Goal: Task Accomplishment & Management: Use online tool/utility

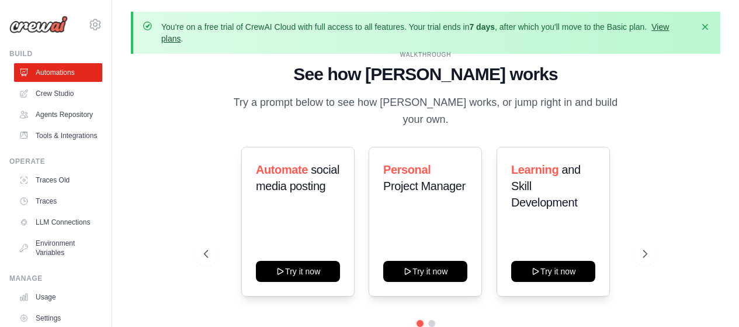
click at [175, 43] on link "View plans" at bounding box center [415, 32] width 508 height 21
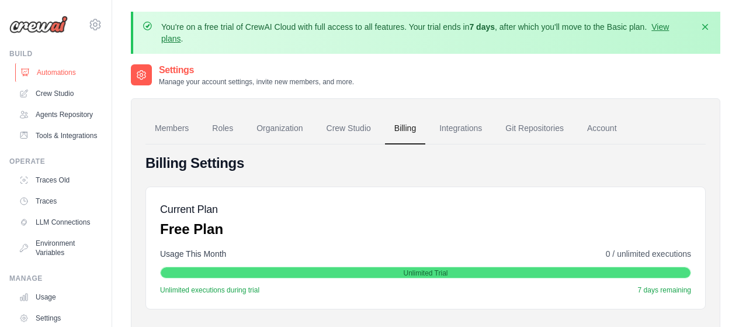
click at [43, 74] on link "Automations" at bounding box center [59, 72] width 88 height 19
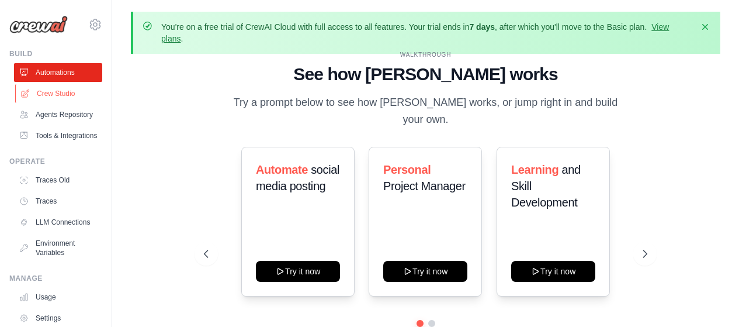
click at [55, 94] on link "Crew Studio" at bounding box center [59, 93] width 88 height 19
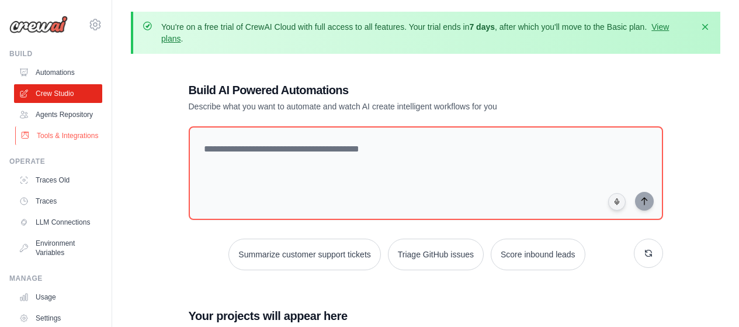
click at [51, 145] on link "Tools & Integrations" at bounding box center [59, 135] width 88 height 19
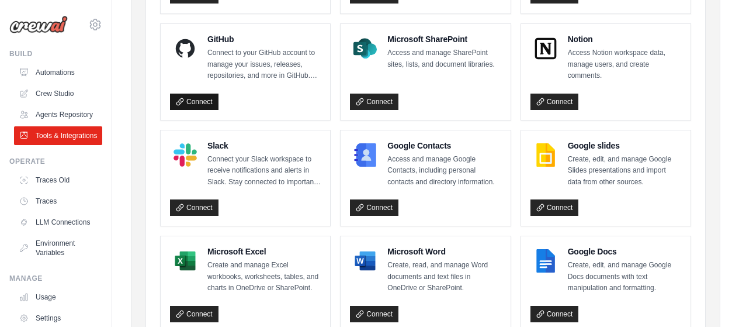
click at [188, 96] on link "Connect" at bounding box center [194, 101] width 48 height 16
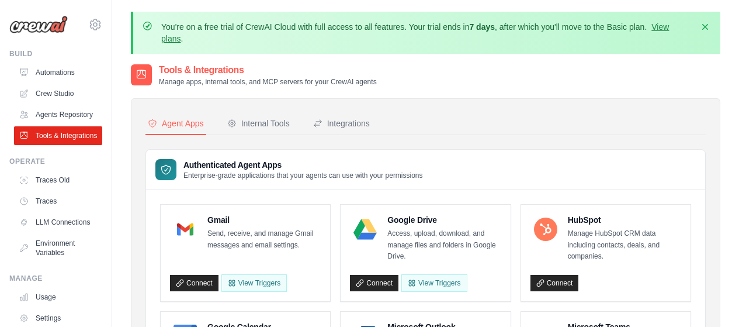
scroll to position [58, 0]
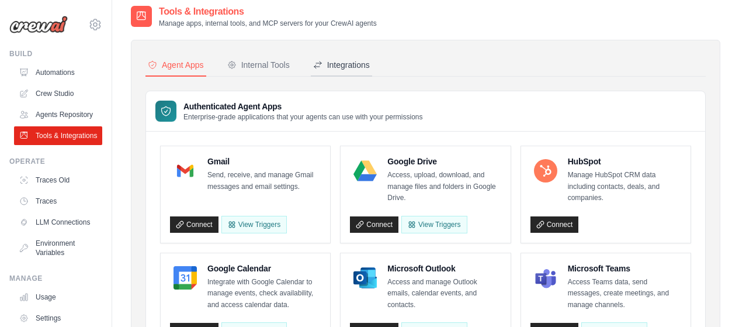
click at [343, 67] on div "Integrations" at bounding box center [341, 65] width 57 height 12
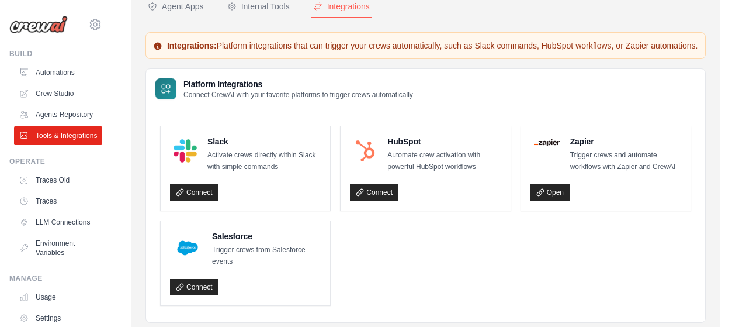
scroll to position [168, 0]
